Goal: Navigation & Orientation: Find specific page/section

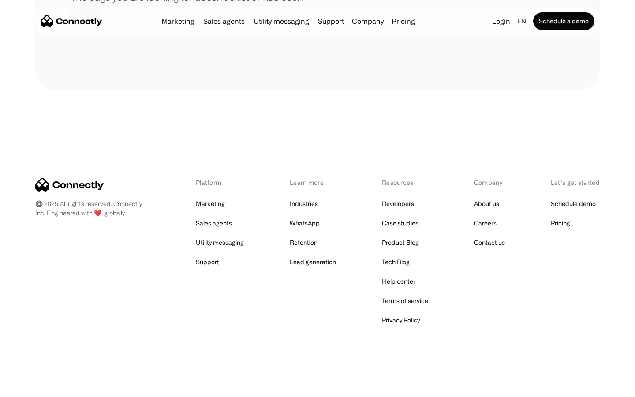
scroll to position [161, 0]
